Goal: Information Seeking & Learning: Understand process/instructions

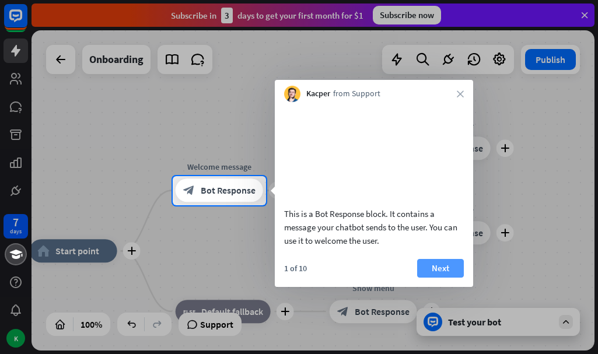
click at [440, 277] on button "Next" at bounding box center [440, 268] width 47 height 19
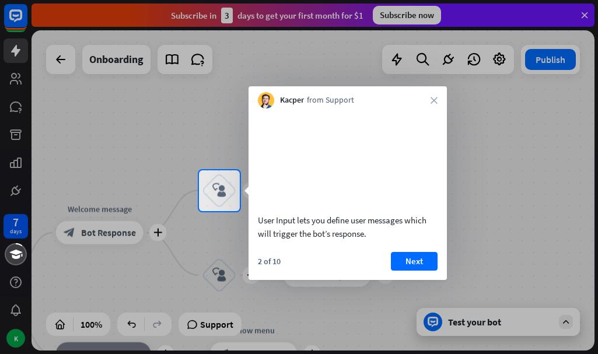
click at [419, 265] on div "User Input lets you define user messages which will trigger the bot’s response.…" at bounding box center [348, 195] width 198 height 172
click at [408, 271] on button "Next" at bounding box center [414, 261] width 47 height 19
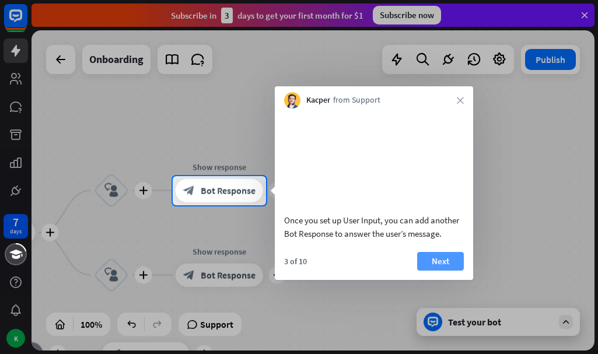
click at [433, 271] on button "Next" at bounding box center [440, 261] width 47 height 19
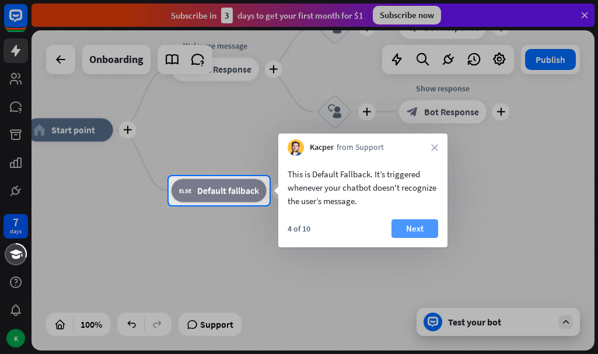
click at [413, 226] on button "Next" at bounding box center [414, 228] width 47 height 19
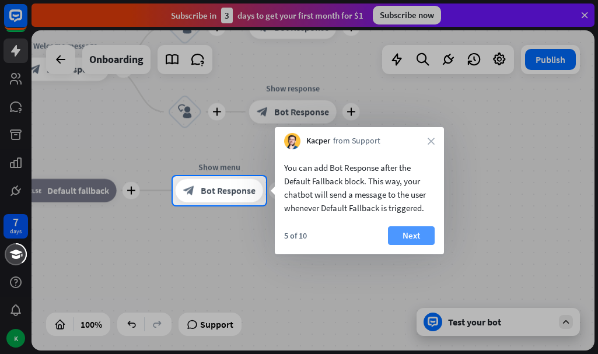
click at [418, 226] on button "Next" at bounding box center [411, 235] width 47 height 19
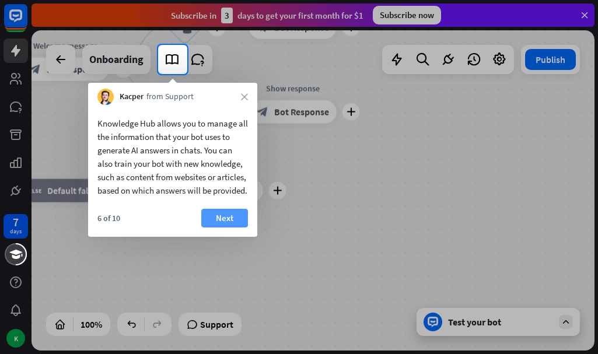
click at [234, 228] on button "Next" at bounding box center [224, 218] width 47 height 19
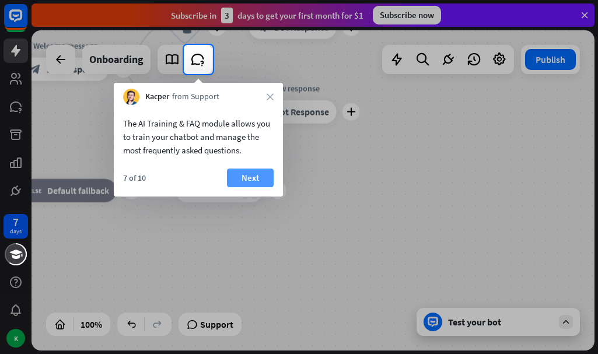
click at [244, 173] on button "Next" at bounding box center [250, 178] width 47 height 19
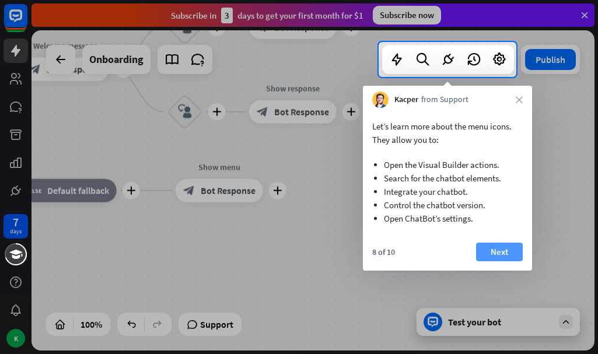
click at [508, 254] on button "Next" at bounding box center [499, 252] width 47 height 19
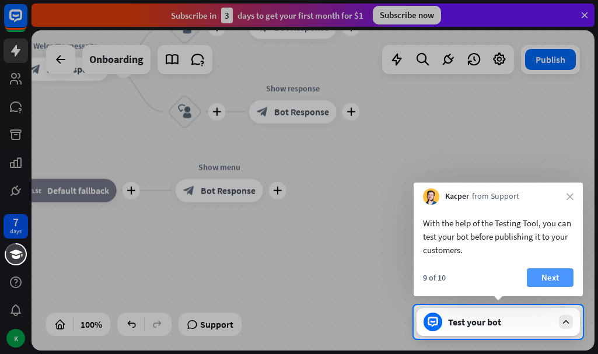
click at [557, 269] on button "Next" at bounding box center [550, 277] width 47 height 19
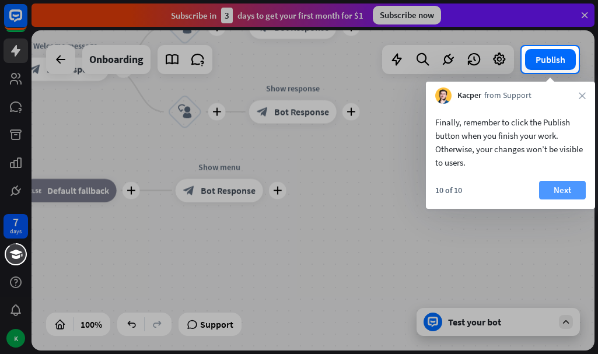
click at [558, 188] on button "Next" at bounding box center [562, 190] width 47 height 19
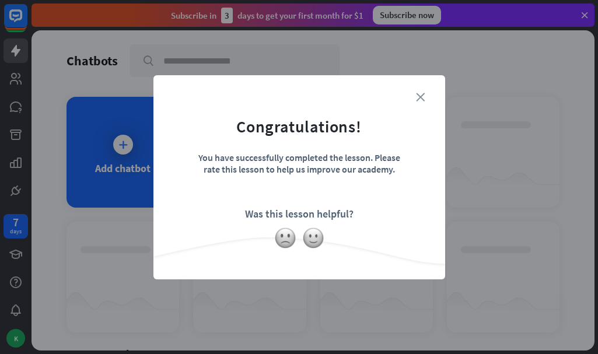
click at [422, 93] on icon "close" at bounding box center [420, 97] width 9 height 9
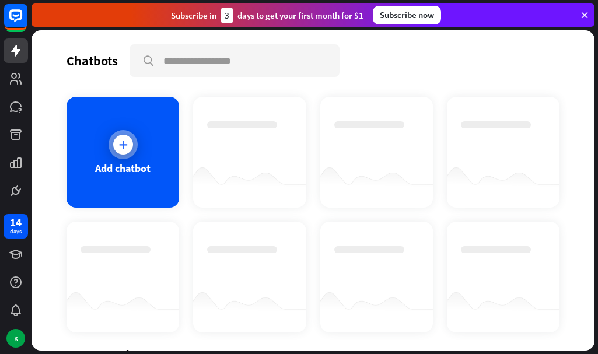
click at [150, 149] on div "Add chatbot" at bounding box center [123, 152] width 113 height 111
